Goal: Transaction & Acquisition: Download file/media

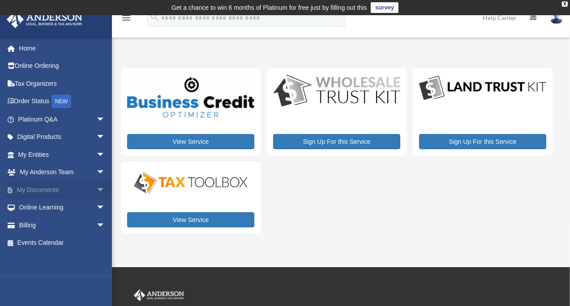
click at [47, 186] on link "My Documents arrow_drop_down" at bounding box center [62, 190] width 112 height 18
click at [96, 186] on span "arrow_drop_down" at bounding box center [105, 190] width 18 height 18
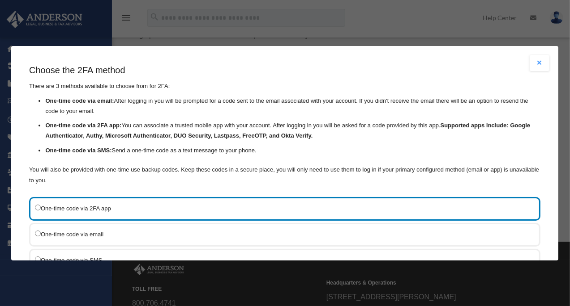
scroll to position [68, 0]
click at [536, 64] on button "Close modal" at bounding box center [540, 63] width 20 height 16
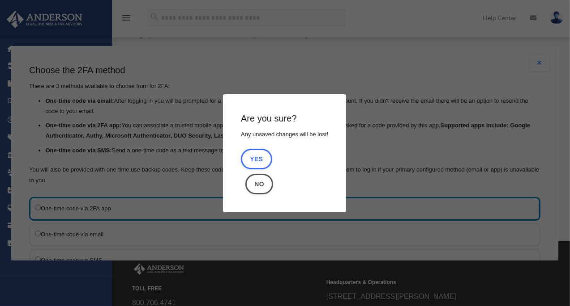
click at [353, 78] on div "Are you sure? Any unsaved changes will be lost! Yes No" at bounding box center [284, 153] width 547 height 215
click at [259, 179] on button "No" at bounding box center [260, 184] width 28 height 21
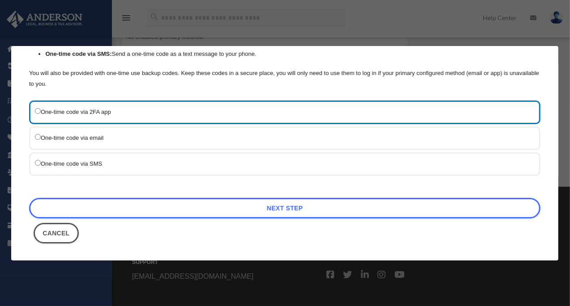
scroll to position [135, 0]
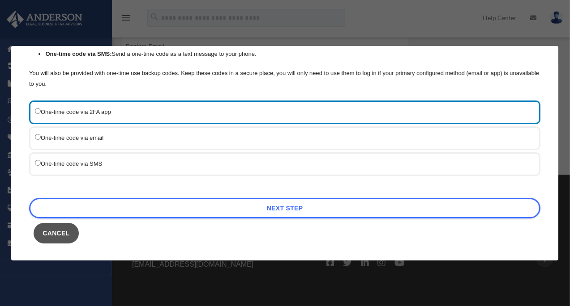
click at [54, 230] on button "Cancel" at bounding box center [56, 233] width 45 height 21
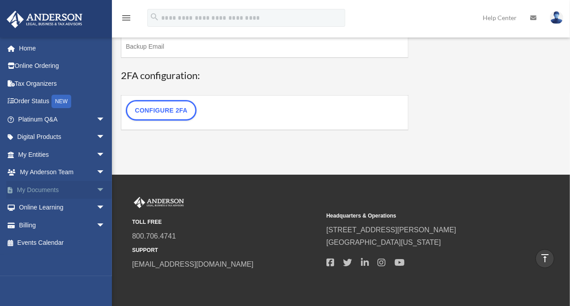
click at [49, 187] on link "My Documents arrow_drop_down" at bounding box center [62, 190] width 112 height 18
click at [96, 190] on span "arrow_drop_down" at bounding box center [105, 190] width 18 height 18
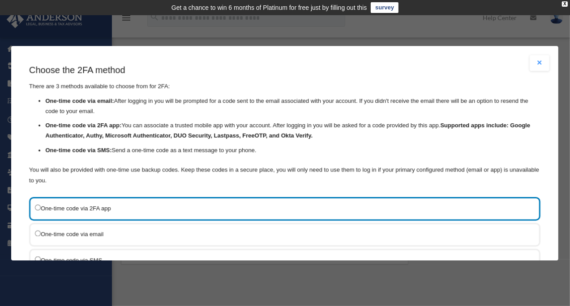
click at [254, 118] on ul "One-time code via email: After logging in you will be prompted for a code sent …" at bounding box center [284, 126] width 511 height 60
click at [530, 62] on button "Close modal" at bounding box center [540, 63] width 20 height 16
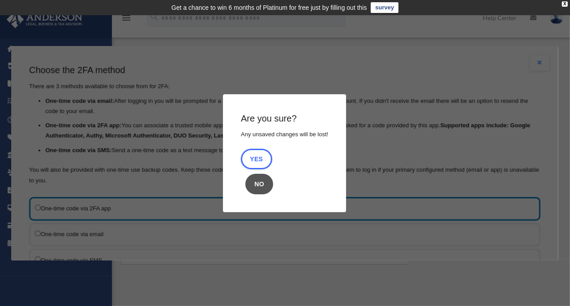
click at [265, 178] on button "No" at bounding box center [260, 184] width 28 height 21
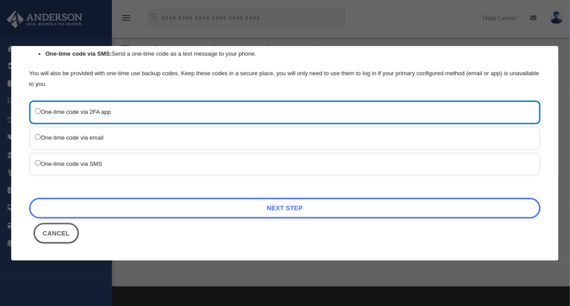
scroll to position [24, 0]
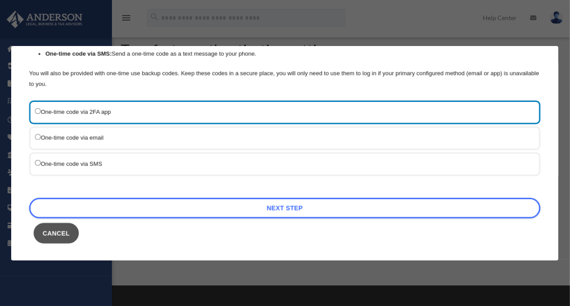
click at [54, 234] on button "Cancel" at bounding box center [56, 233] width 45 height 21
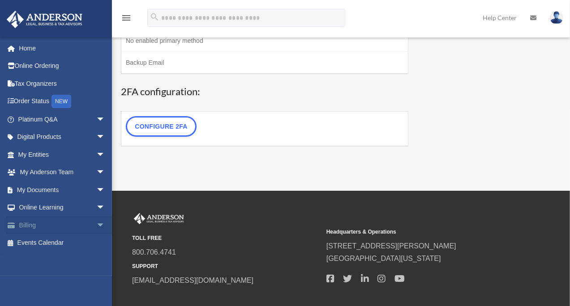
scroll to position [123, 0]
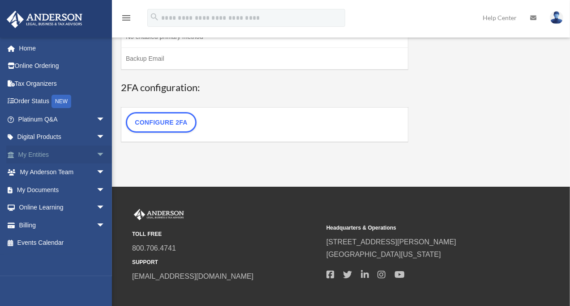
click at [56, 157] on link "My Entities arrow_drop_down" at bounding box center [62, 155] width 112 height 18
click at [96, 151] on span "arrow_drop_down" at bounding box center [105, 155] width 18 height 18
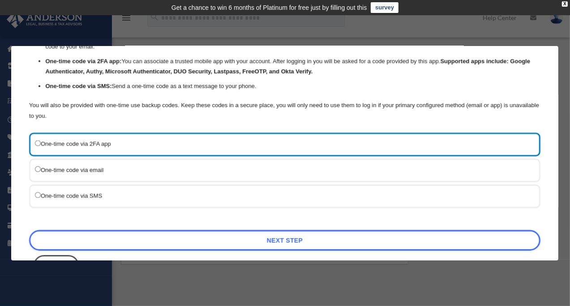
scroll to position [62, 0]
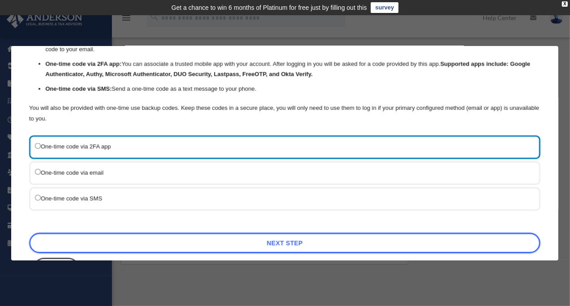
click at [73, 198] on label "One-time code via SMS" at bounding box center [280, 198] width 490 height 11
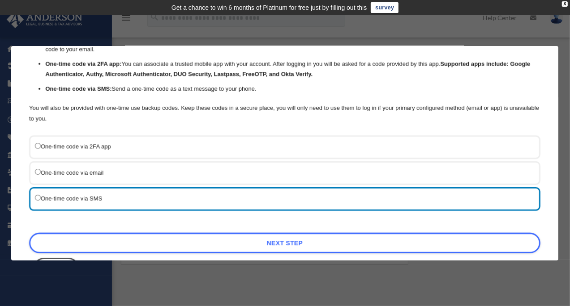
scroll to position [97, 0]
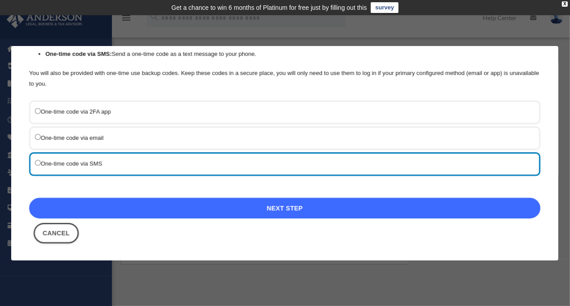
click at [242, 207] on link "Next Step" at bounding box center [284, 208] width 511 height 21
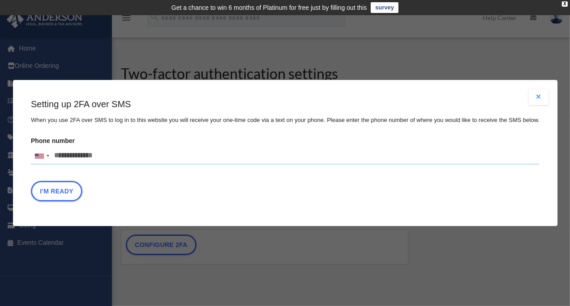
click at [120, 155] on input "Phone number United States +1 United Kingdom +44 Afghanistan (‫افغانستان‬‎) +93…" at bounding box center [285, 156] width 508 height 18
type input "**********"
click at [68, 190] on button "I'm Ready" at bounding box center [56, 191] width 51 height 21
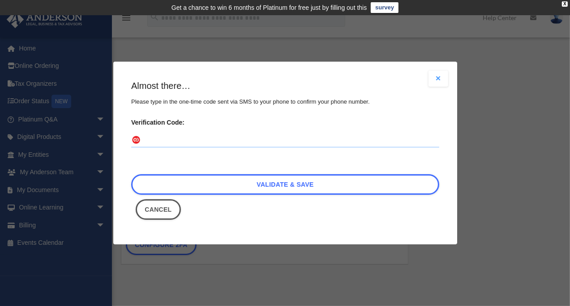
click at [156, 140] on input "Verification Code:" at bounding box center [285, 141] width 308 height 14
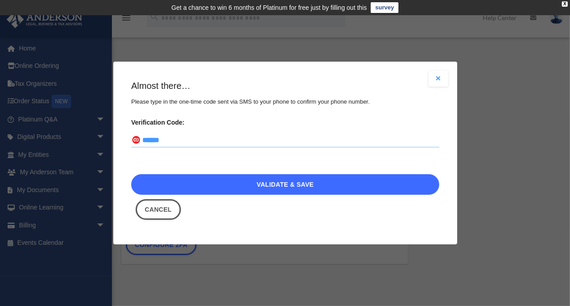
click at [248, 190] on link "Validate & Save" at bounding box center [285, 184] width 308 height 21
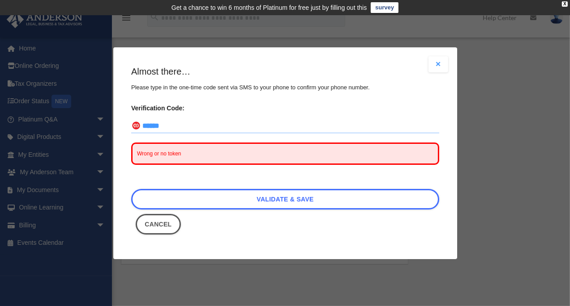
click at [232, 127] on input "******" at bounding box center [285, 126] width 308 height 14
type input "*"
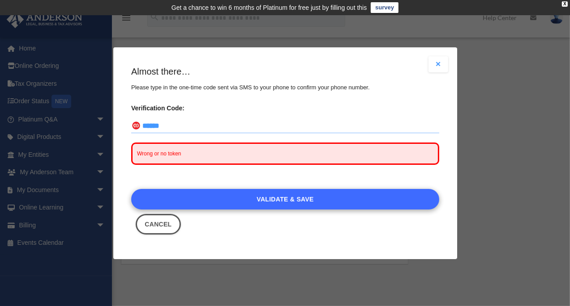
type input "******"
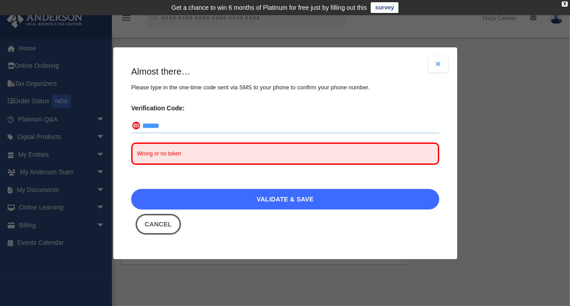
click at [280, 196] on link "Validate & Save" at bounding box center [285, 199] width 308 height 21
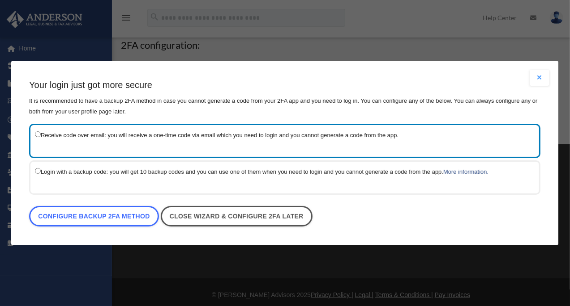
scroll to position [170, 0]
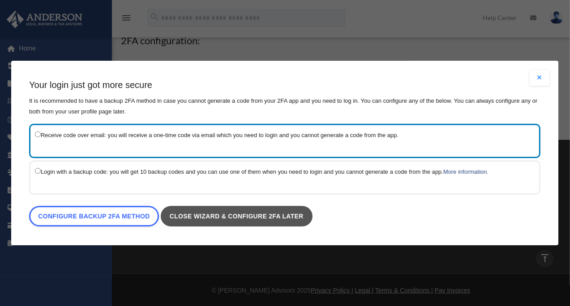
click at [301, 216] on link "Close wizard & configure 2FA later" at bounding box center [237, 216] width 152 height 21
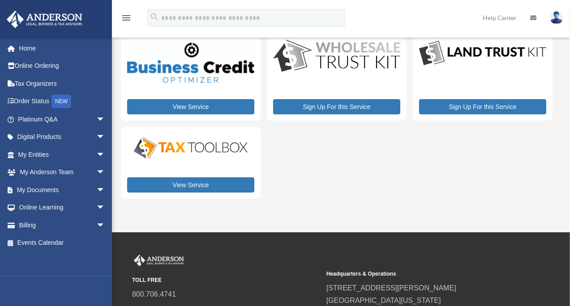
scroll to position [34, 0]
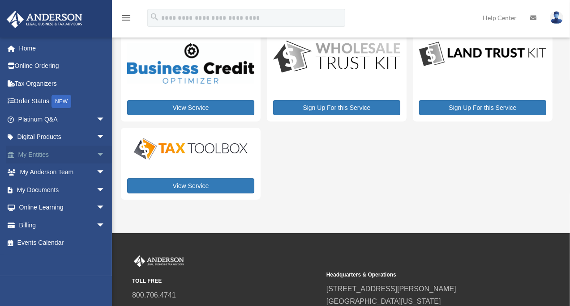
click at [50, 157] on link "My Entities arrow_drop_down" at bounding box center [62, 155] width 112 height 18
click at [96, 154] on span "arrow_drop_down" at bounding box center [105, 155] width 18 height 18
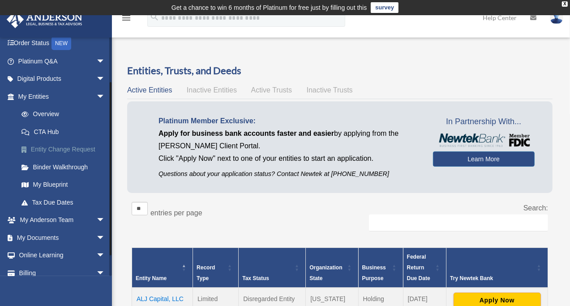
scroll to position [57, 0]
click at [72, 164] on link "Binder Walkthrough" at bounding box center [66, 168] width 106 height 18
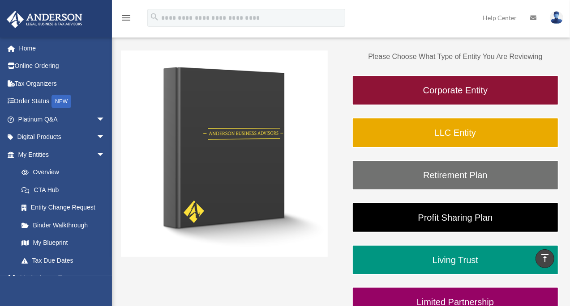
scroll to position [128, 0]
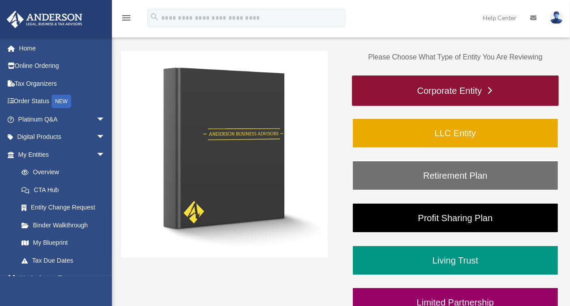
click at [465, 90] on link "Corporate Entity" at bounding box center [455, 91] width 207 height 30
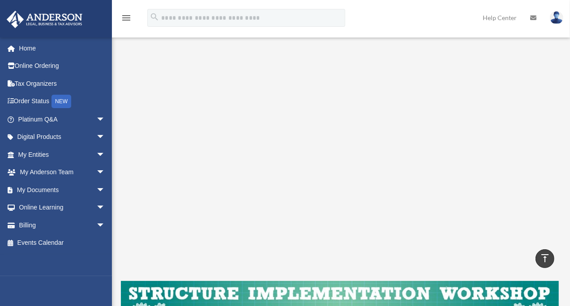
scroll to position [123, 0]
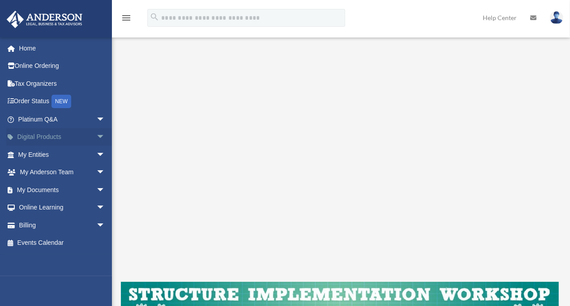
click at [54, 132] on link "Digital Products arrow_drop_down" at bounding box center [62, 137] width 112 height 18
click at [96, 135] on span "arrow_drop_down" at bounding box center [105, 137] width 18 height 18
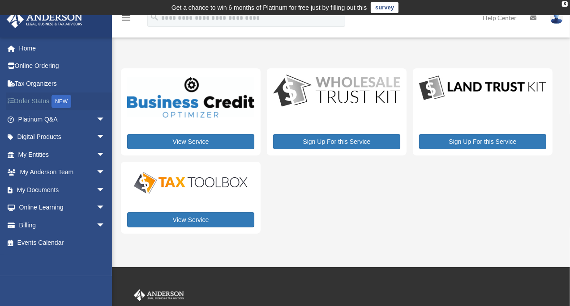
click at [46, 99] on link "Order Status NEW" at bounding box center [62, 102] width 112 height 18
click at [40, 80] on link "Tax Organizers" at bounding box center [62, 84] width 112 height 18
click at [96, 188] on span "arrow_drop_down" at bounding box center [105, 190] width 18 height 18
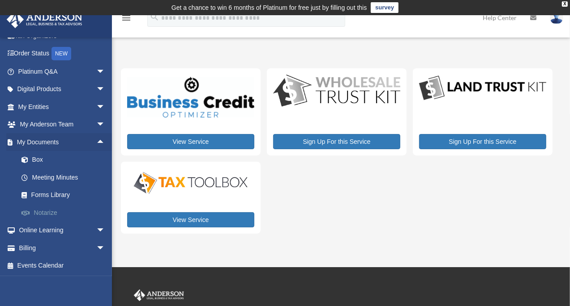
click at [53, 213] on link "Notarize" at bounding box center [66, 213] width 106 height 18
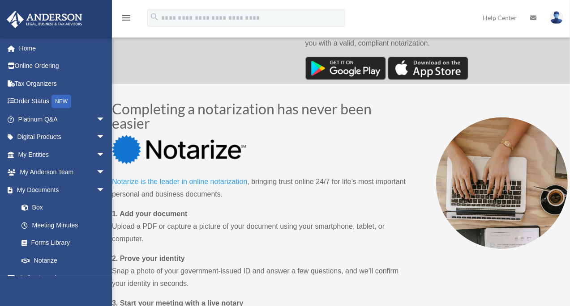
scroll to position [389, 0]
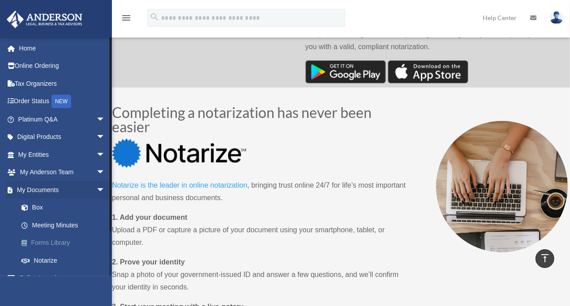
click at [54, 242] on link "Forms Library" at bounding box center [66, 243] width 106 height 18
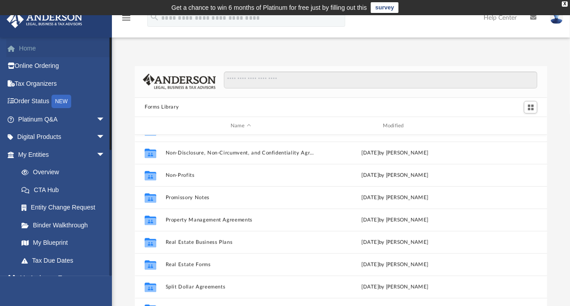
click at [35, 47] on link "Home" at bounding box center [62, 48] width 112 height 18
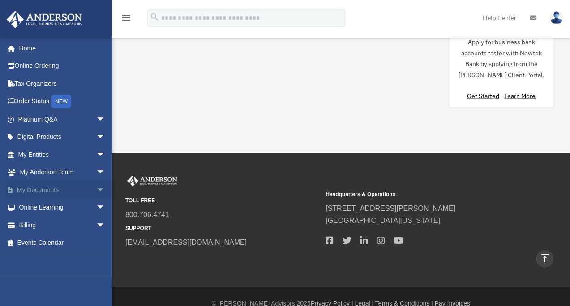
scroll to position [963, 0]
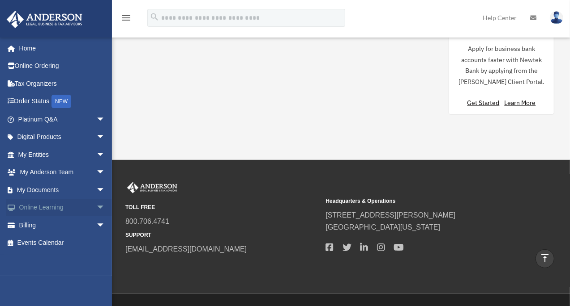
click at [50, 208] on link "Online Learning arrow_drop_down" at bounding box center [62, 208] width 112 height 18
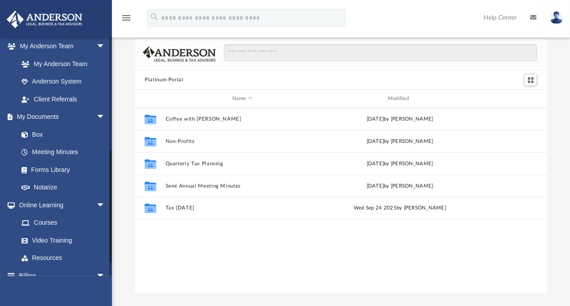
scroll to position [27, 0]
click at [65, 170] on link "Forms Library" at bounding box center [66, 170] width 106 height 18
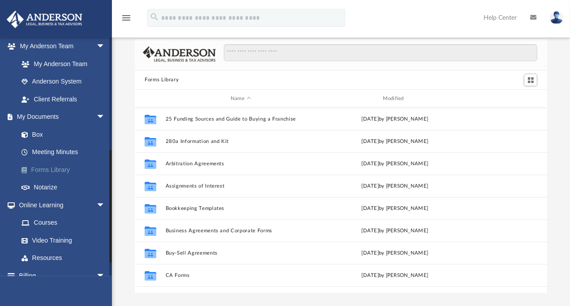
scroll to position [208, 0]
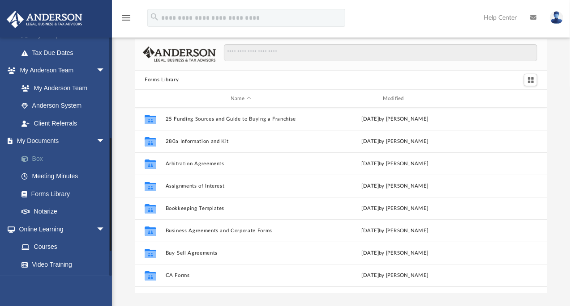
click at [44, 162] on link "Box" at bounding box center [66, 159] width 106 height 18
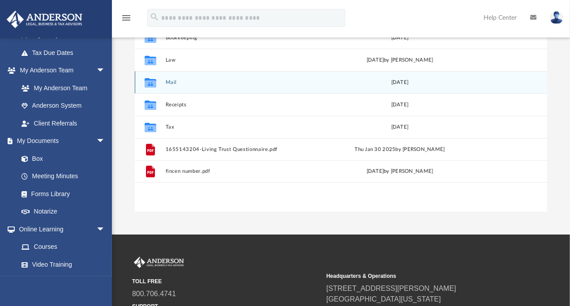
scroll to position [142, 0]
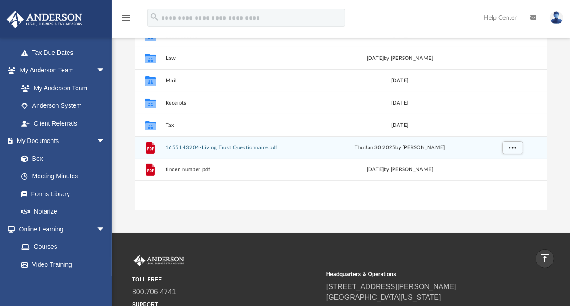
click at [252, 141] on div "File 1655143204-Living Trust Questionnaire.pdf [DATE] by [PERSON_NAME]" at bounding box center [341, 147] width 412 height 22
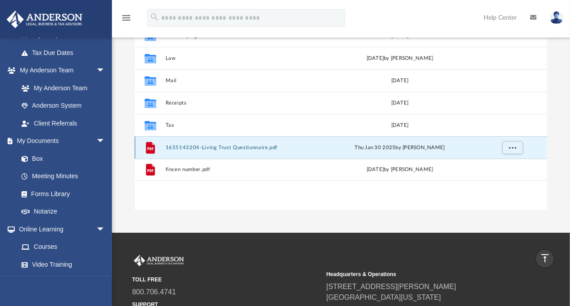
click at [248, 145] on button "1655143204-Living Trust Questionnaire.pdf" at bounding box center [242, 148] width 153 height 6
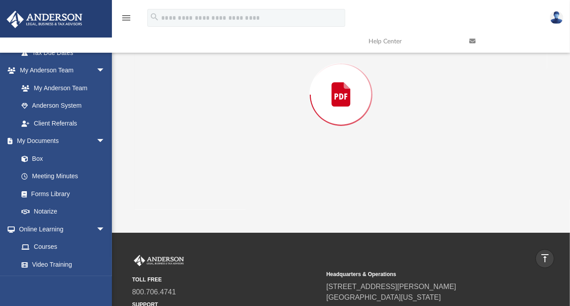
scroll to position [98, 0]
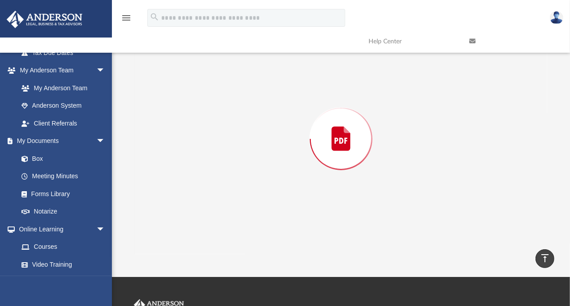
click at [248, 145] on div "Preview" at bounding box center [341, 138] width 412 height 231
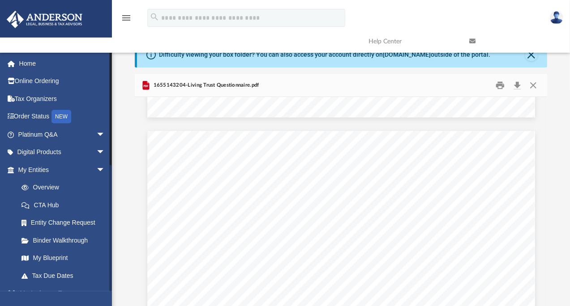
scroll to position [21, 0]
